Goal: Register for event/course

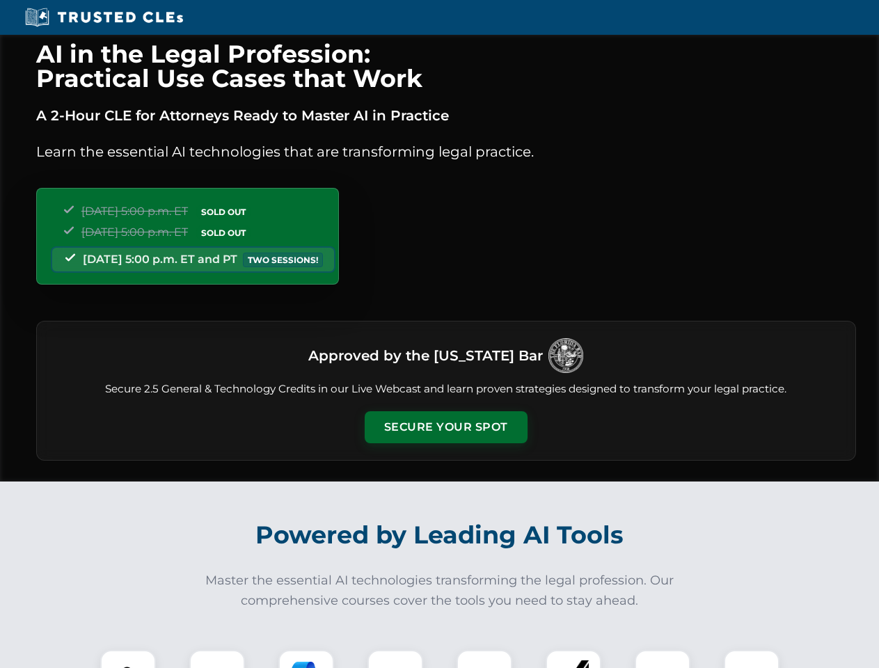
click at [446, 427] on button "Secure Your Spot" at bounding box center [446, 427] width 163 height 32
click at [128, 659] on img at bounding box center [128, 678] width 40 height 40
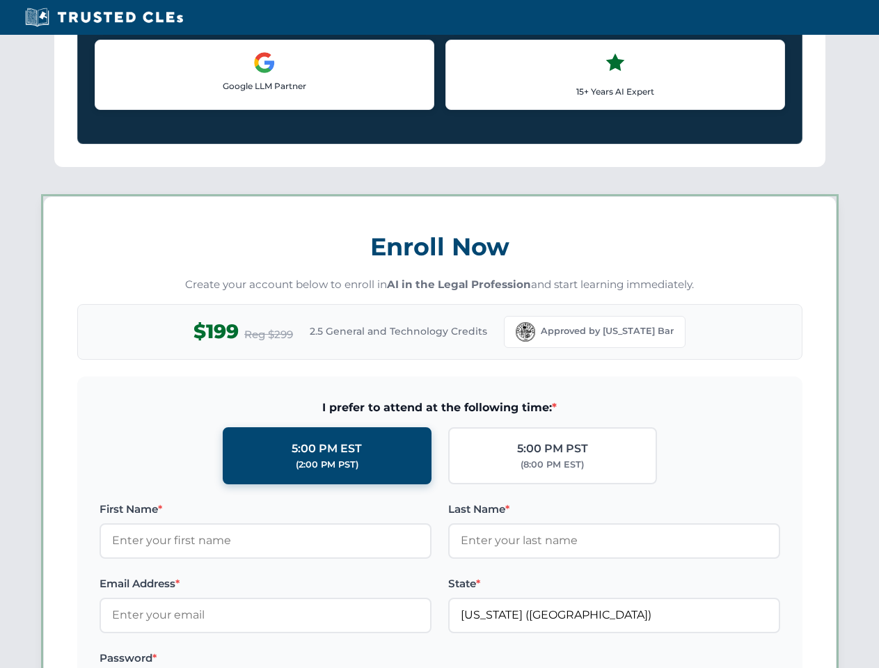
click at [306, 659] on label "Password *" at bounding box center [266, 658] width 332 height 17
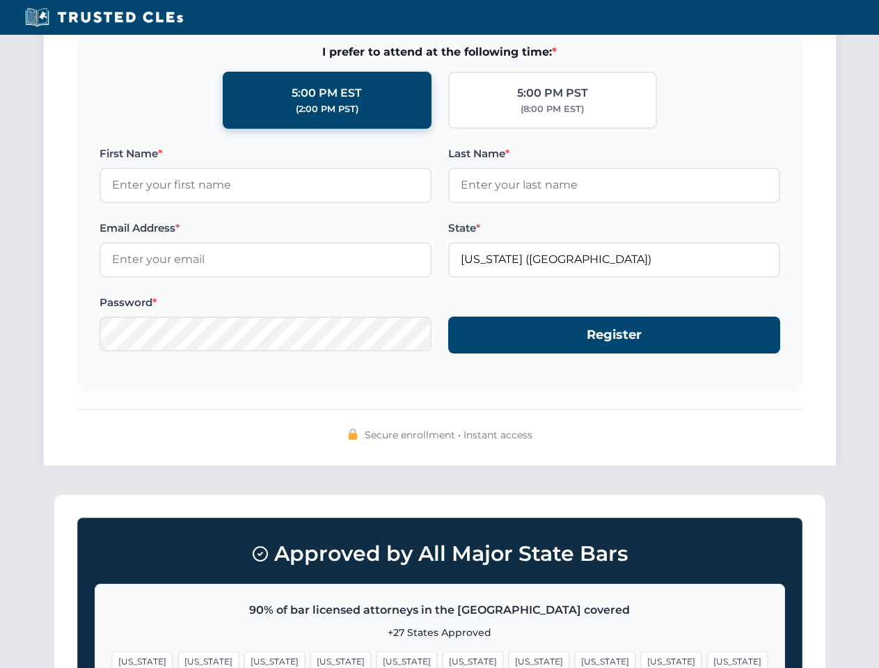
click at [641, 659] on span "[US_STATE]" at bounding box center [671, 662] width 61 height 20
